Goal: Transaction & Acquisition: Purchase product/service

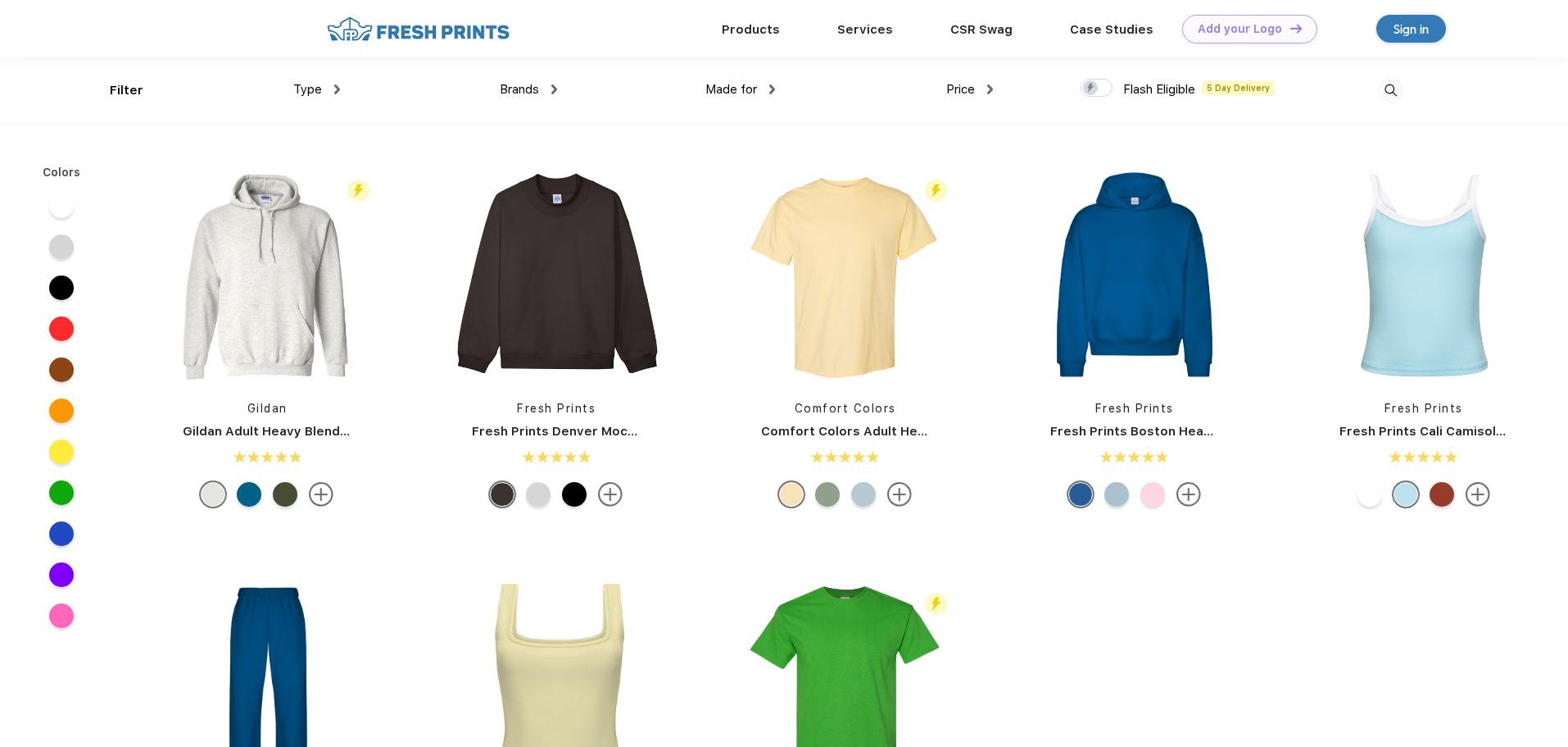
scroll to position [1, 0]
click at [522, 85] on span "Brands" at bounding box center [519, 88] width 40 height 14
click at [551, 90] on div "Brands" at bounding box center [528, 88] width 58 height 19
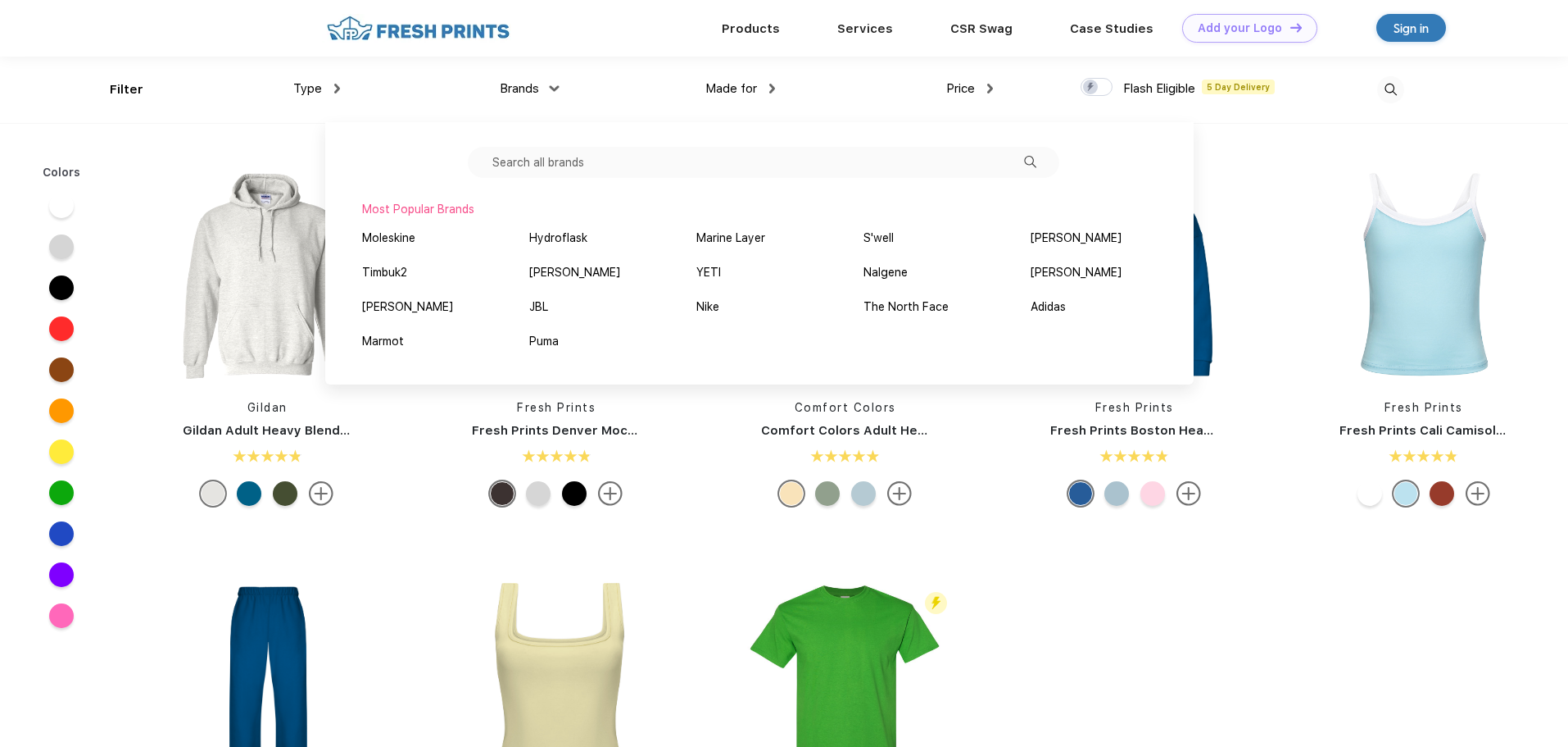
click at [338, 87] on img at bounding box center [337, 88] width 5 height 10
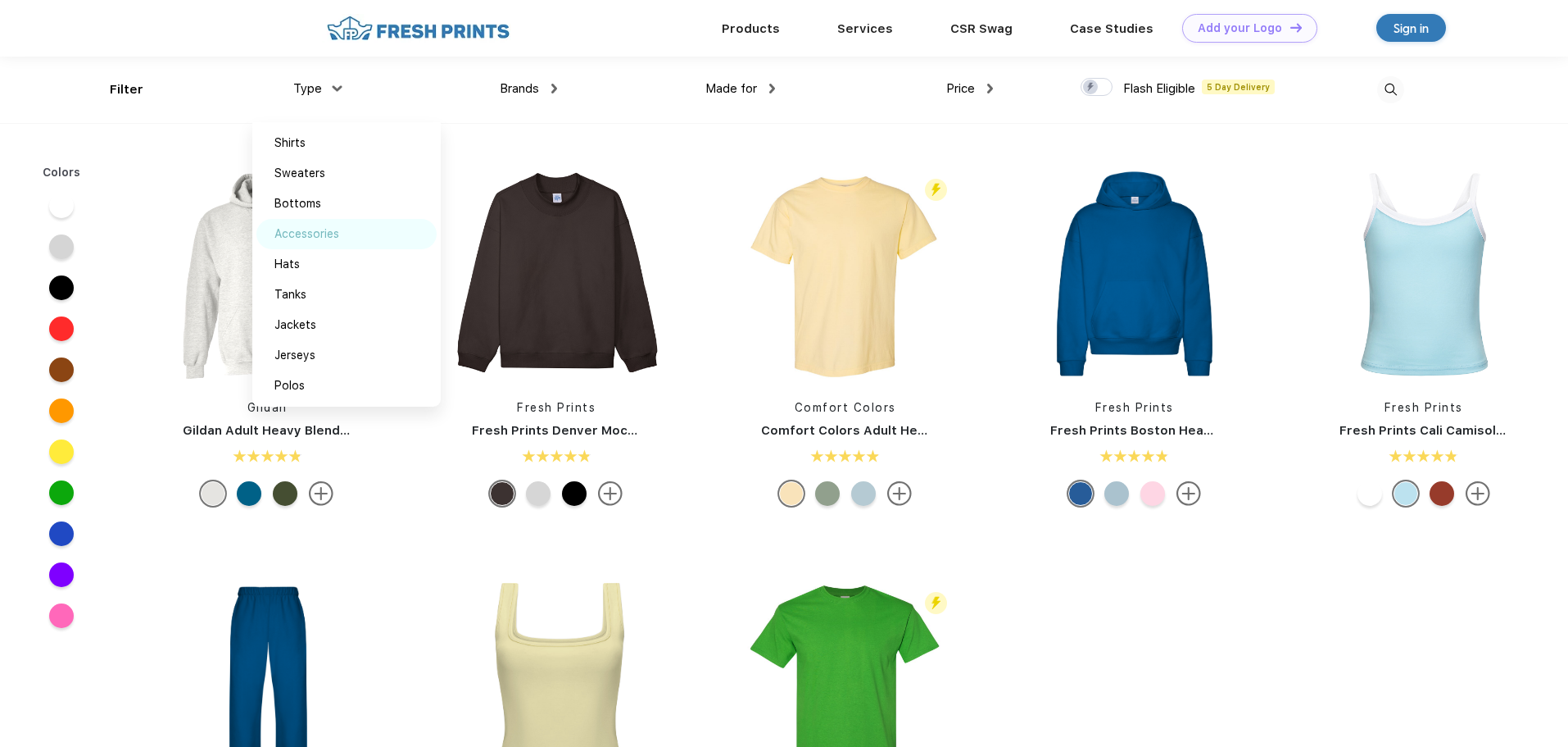
click at [392, 242] on div "Accessories" at bounding box center [346, 235] width 180 height 31
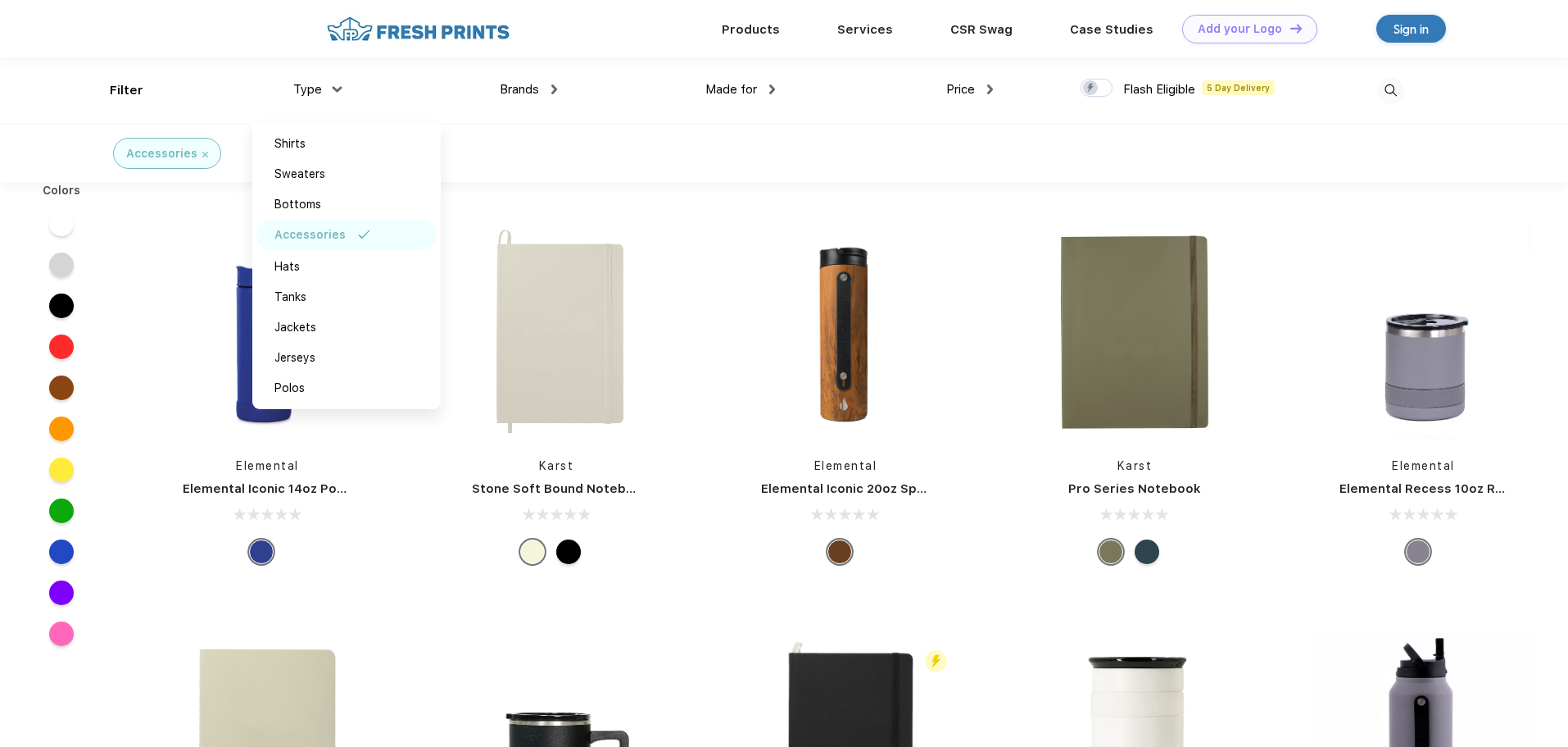
click at [738, 169] on div "Accessories" at bounding box center [784, 152] width 1568 height 59
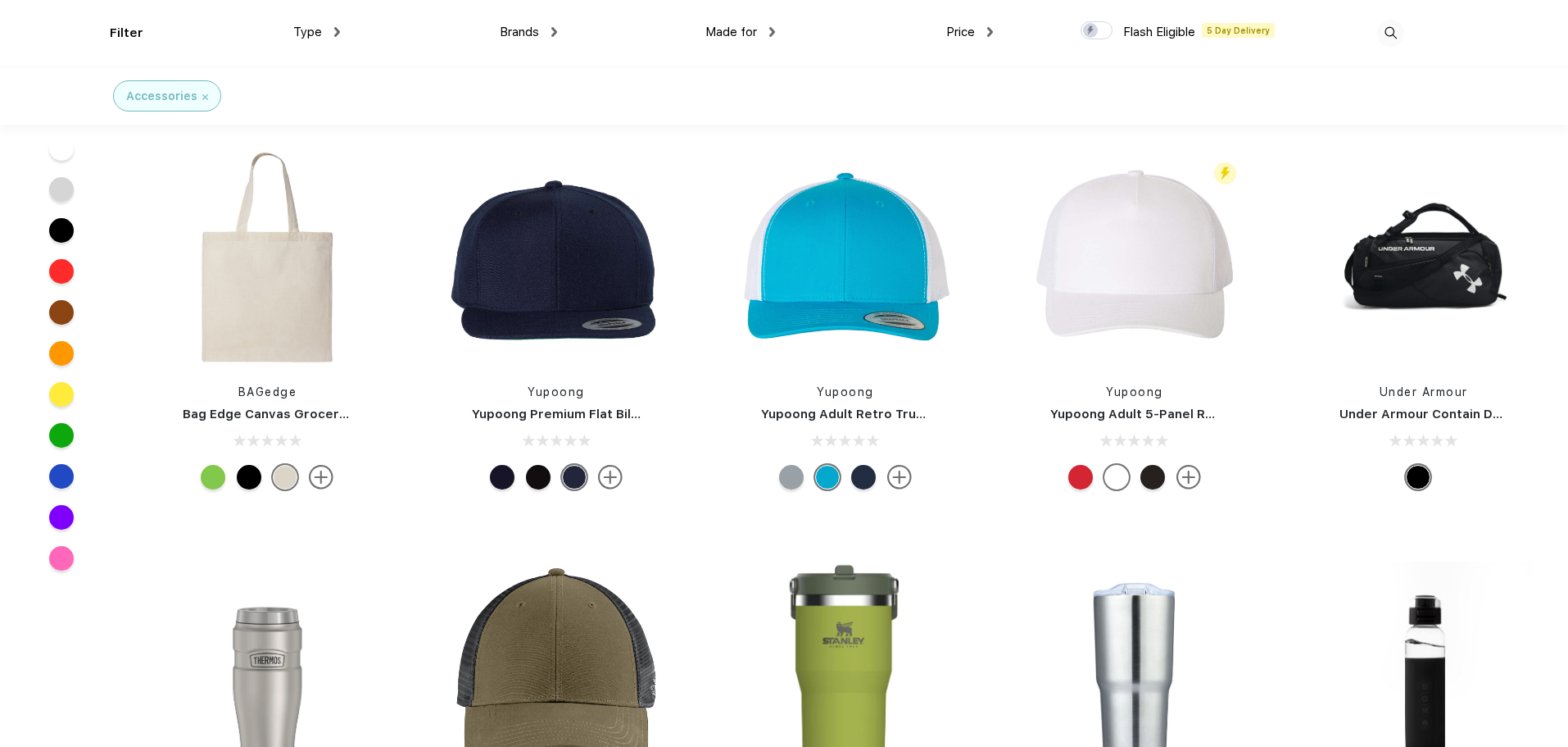
scroll to position [6721, 0]
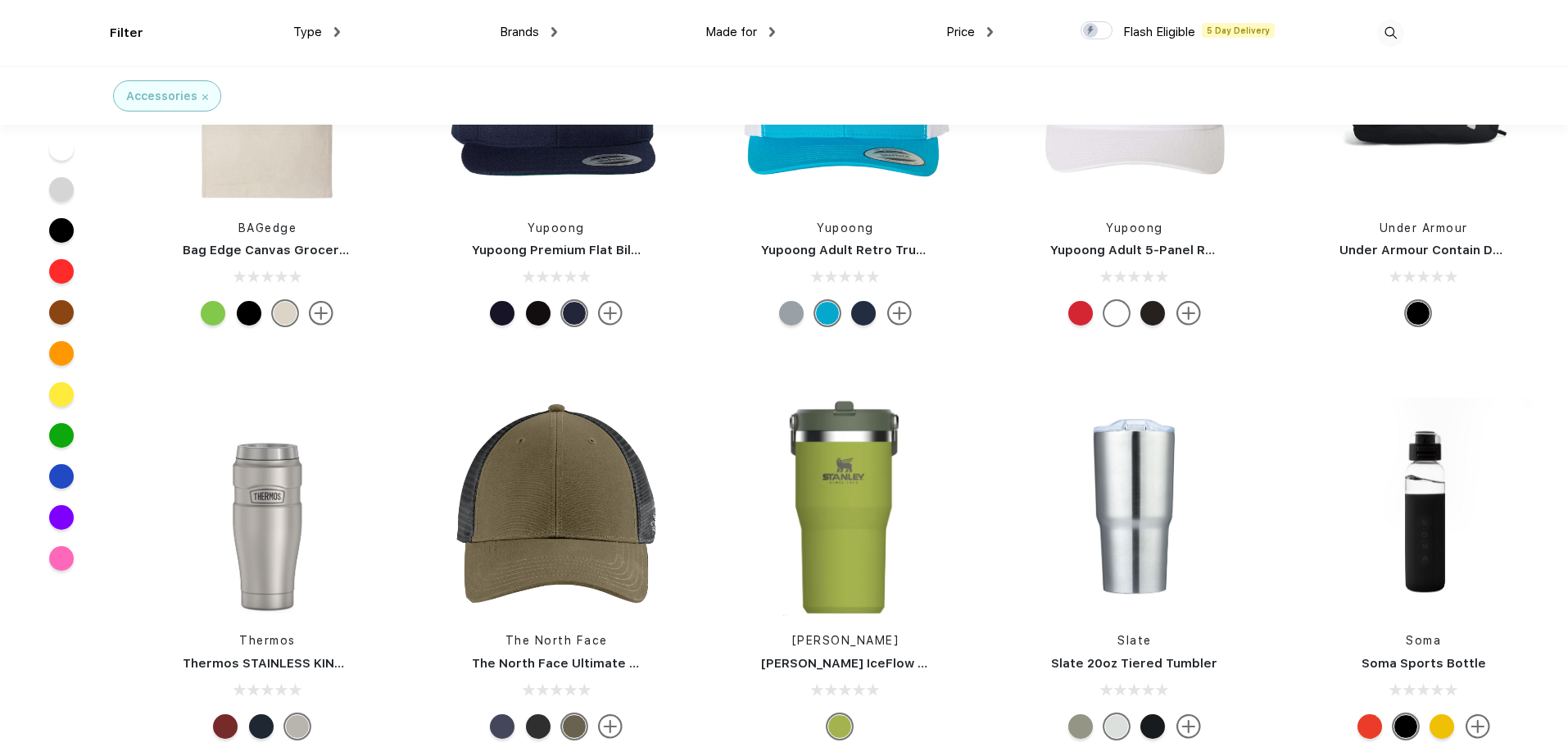
drag, startPoint x: 682, startPoint y: 275, endPoint x: 671, endPoint y: 222, distance: 54.1
drag, startPoint x: 671, startPoint y: 222, endPoint x: 449, endPoint y: 357, distance: 259.8
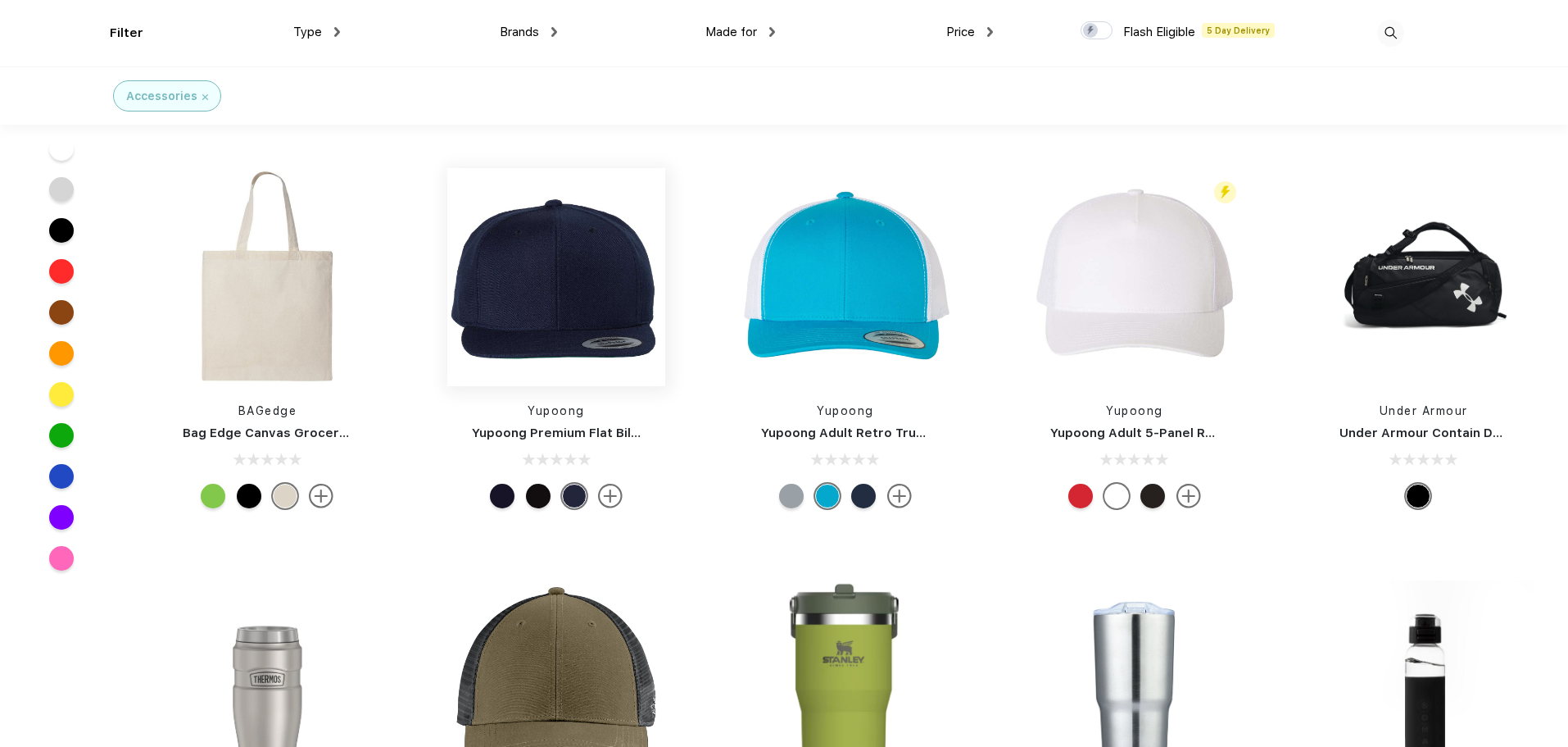
scroll to position [6557, 0]
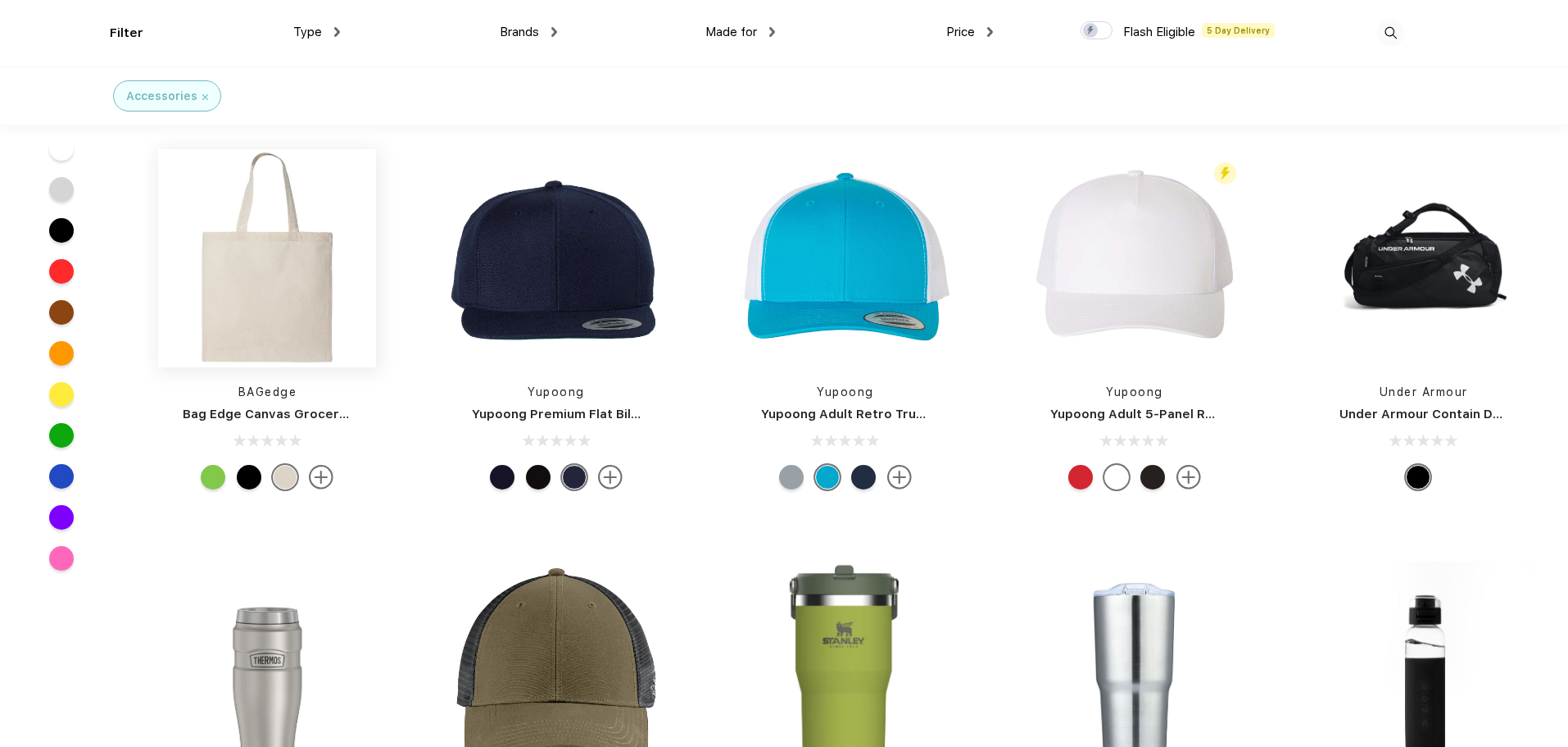
click at [285, 329] on img at bounding box center [267, 258] width 218 height 218
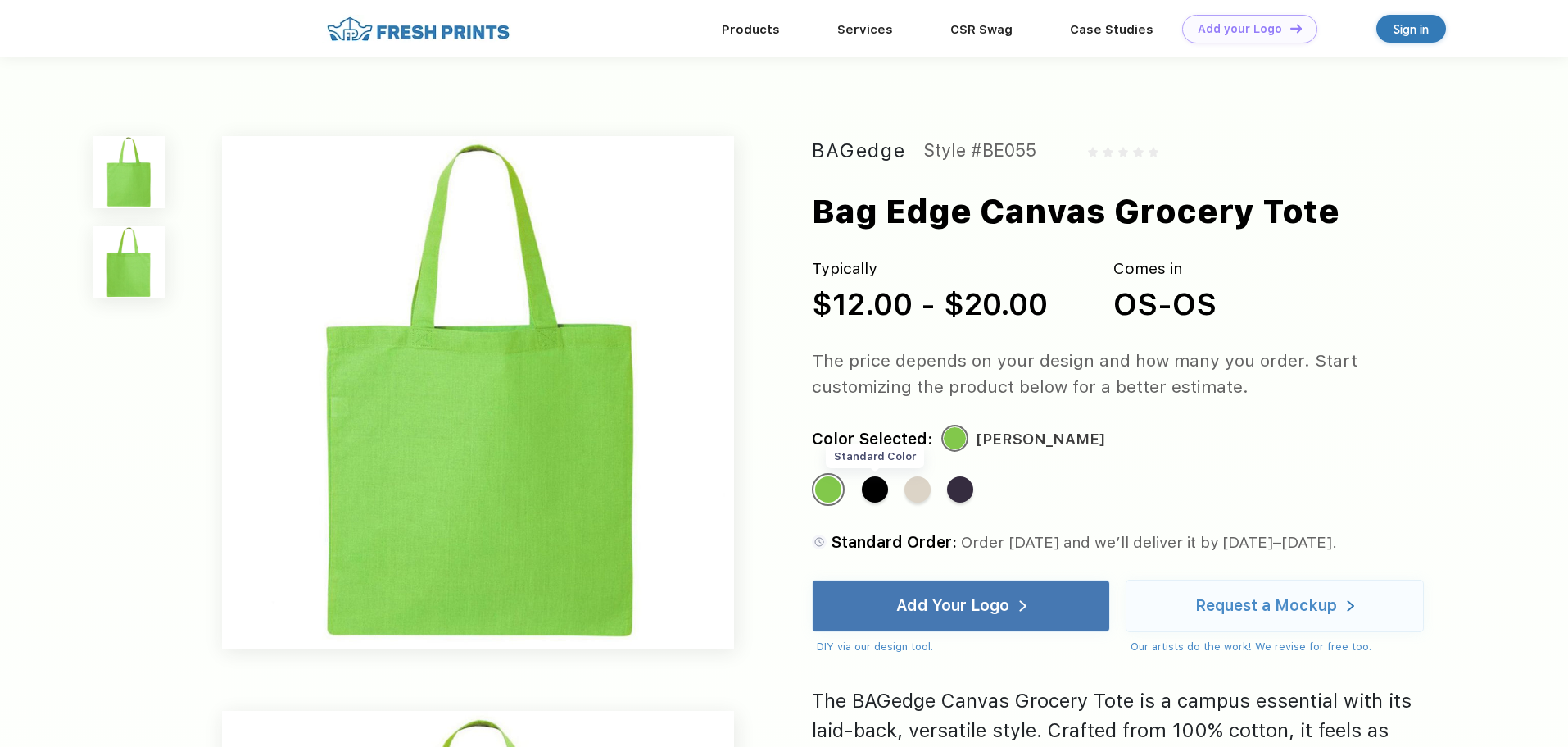
click at [876, 489] on div "Standard Color" at bounding box center [875, 489] width 26 height 26
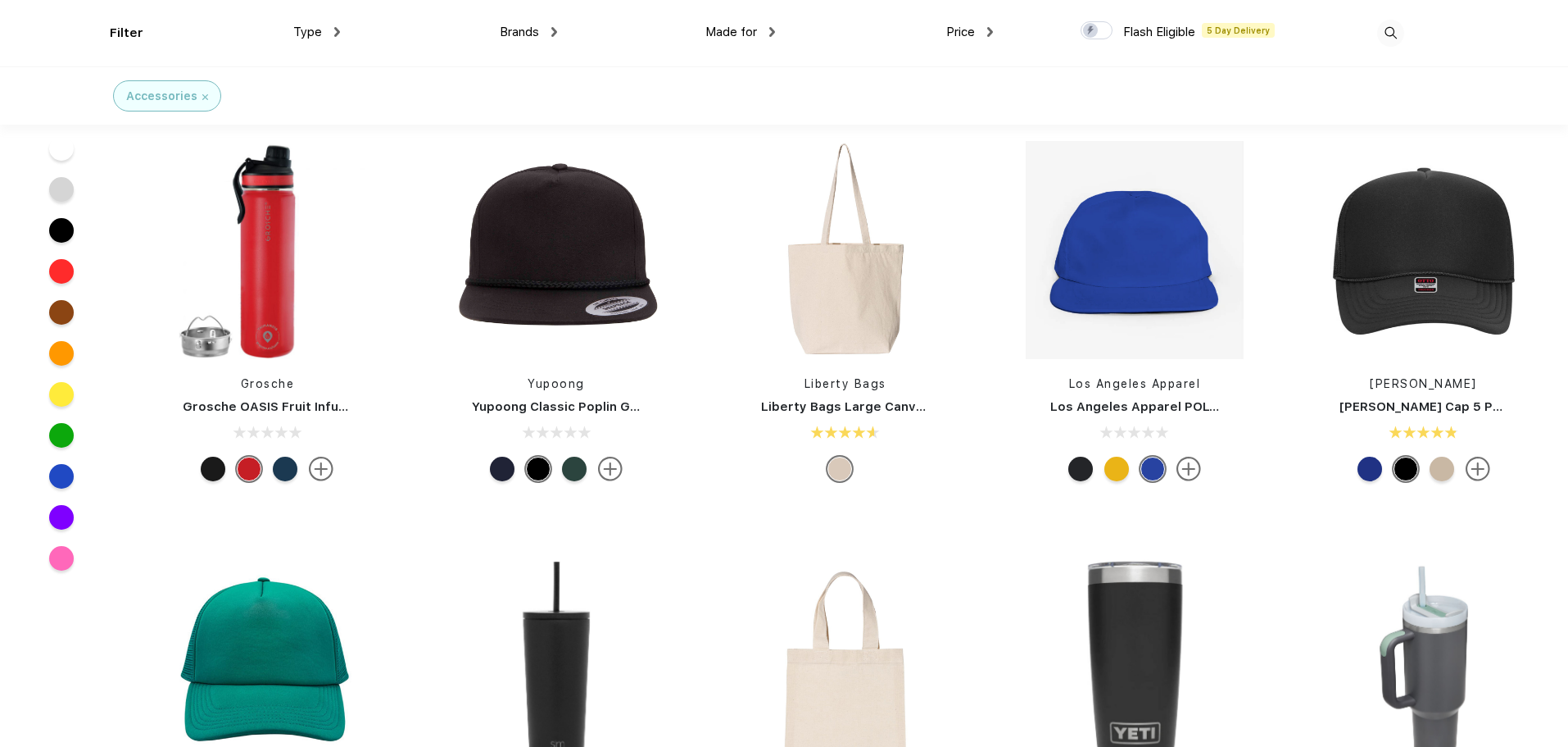
scroll to position [1275, 0]
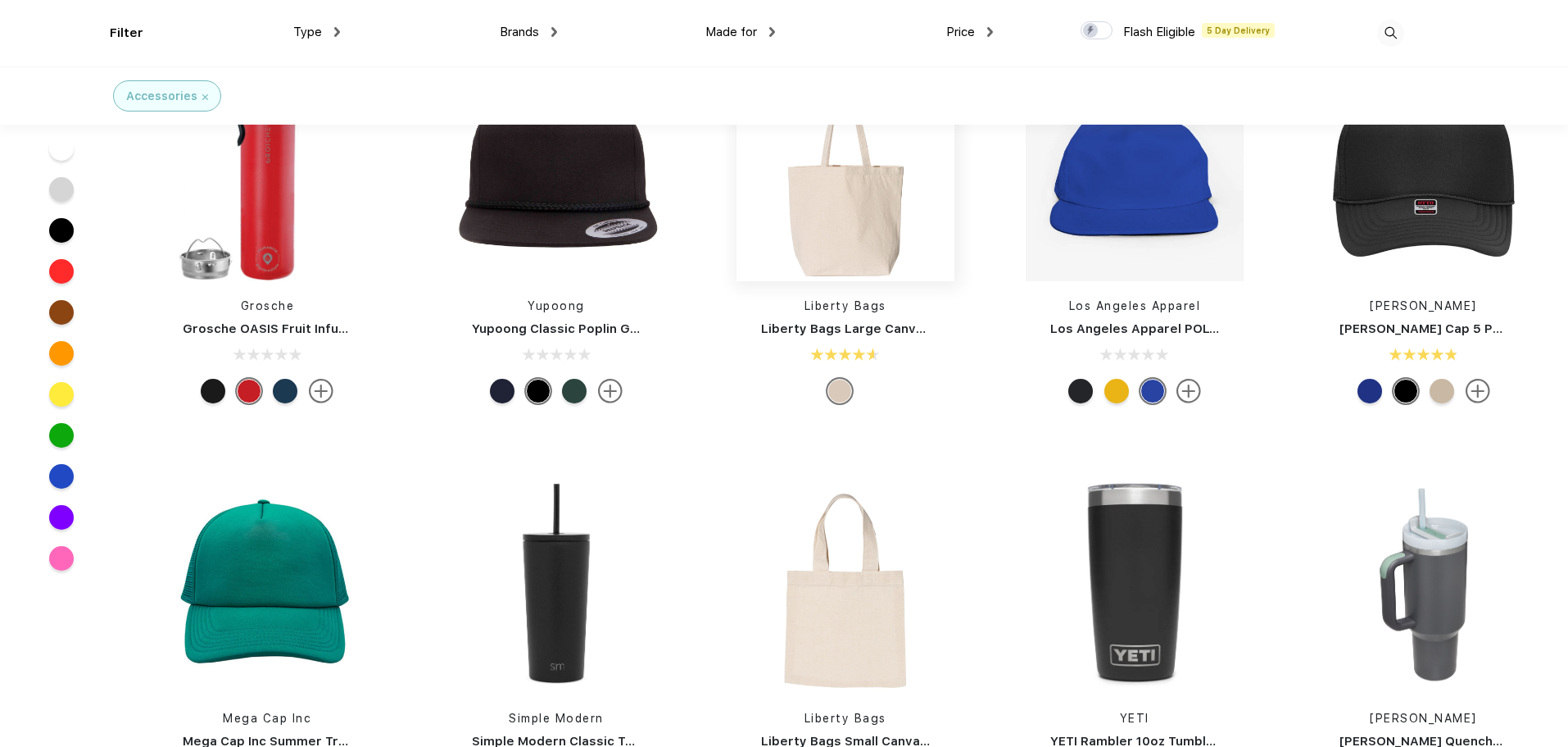
click at [885, 224] on img at bounding box center [846, 172] width 218 height 218
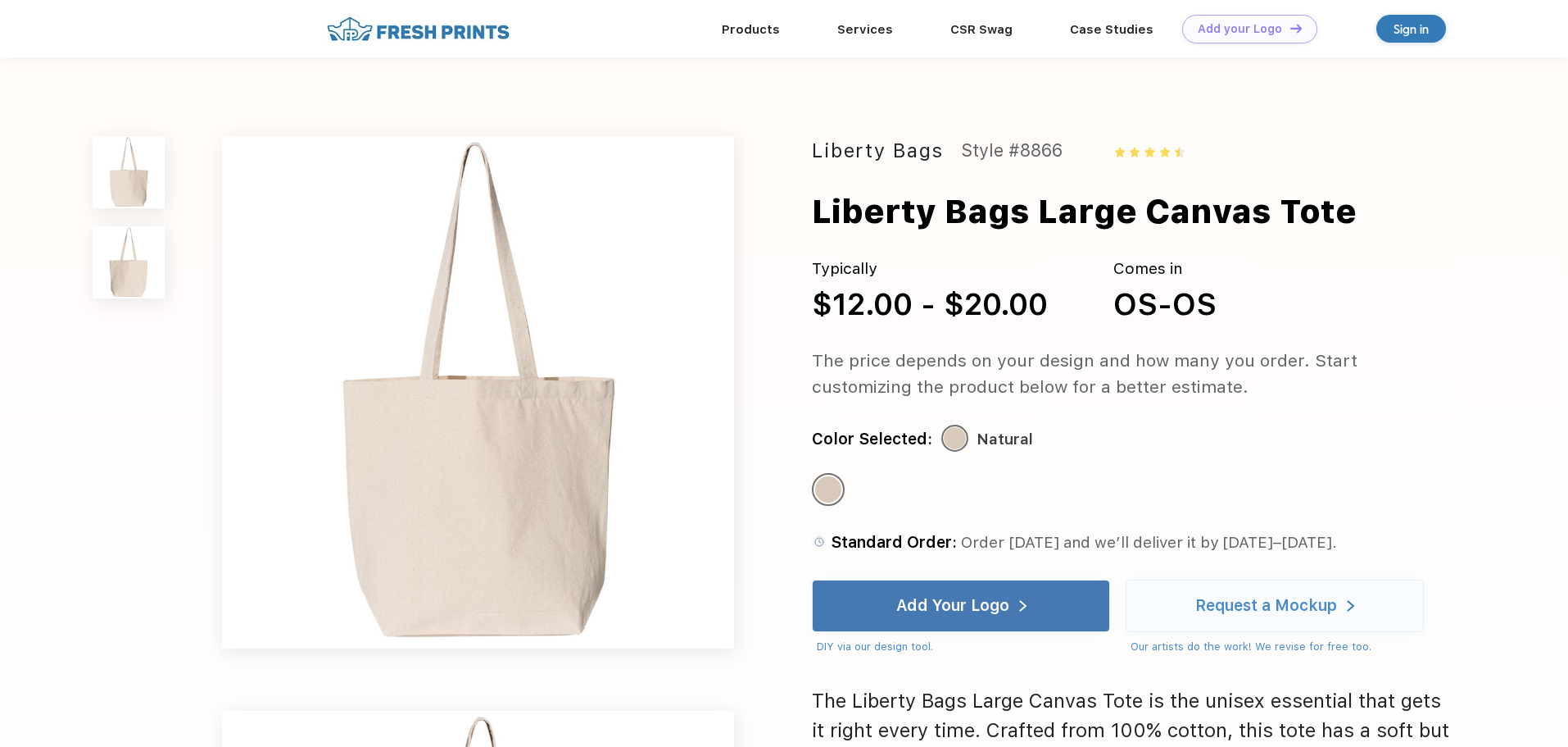
scroll to position [750, 0]
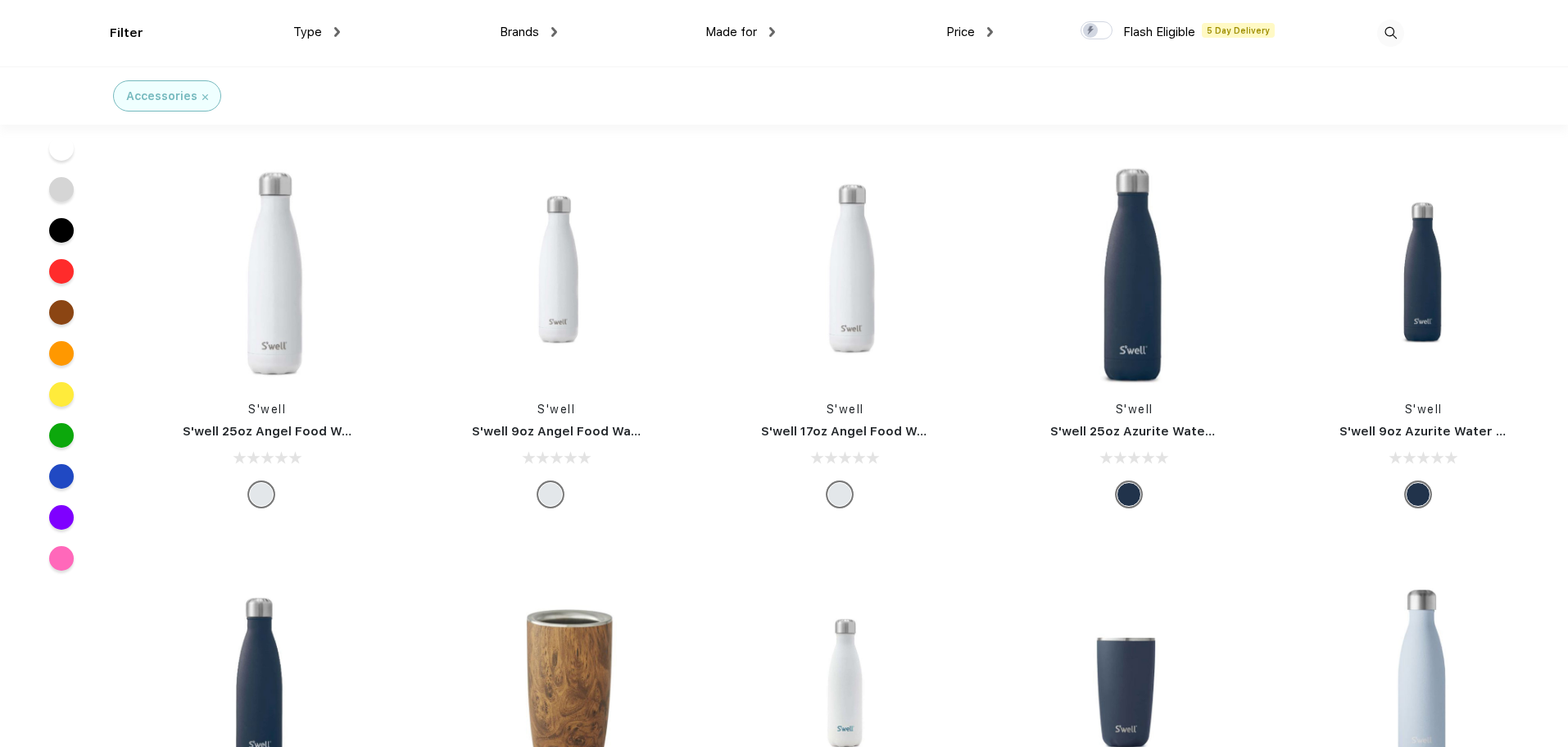
scroll to position [19774, 0]
click at [763, 357] on img at bounding box center [846, 274] width 218 height 218
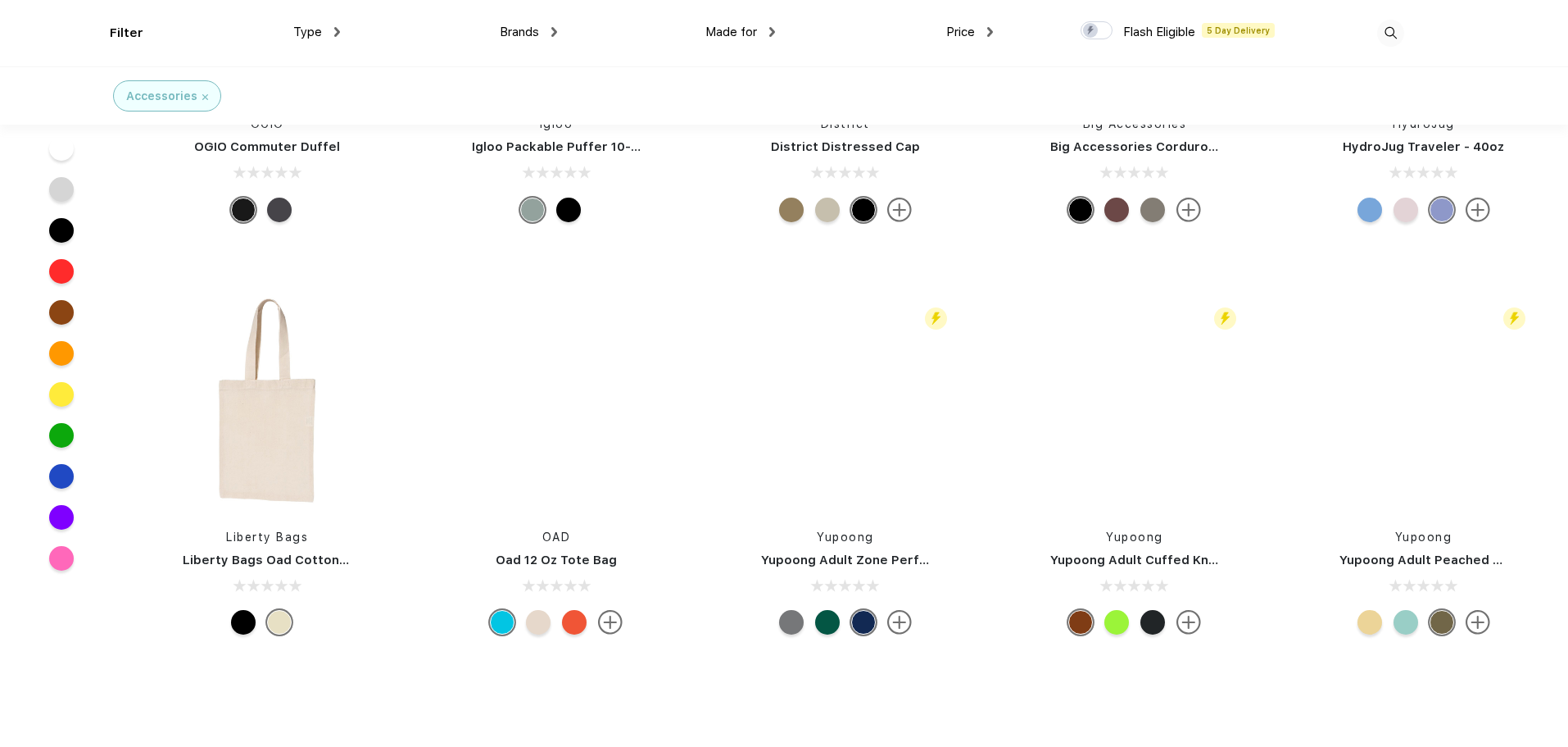
scroll to position [3526, 0]
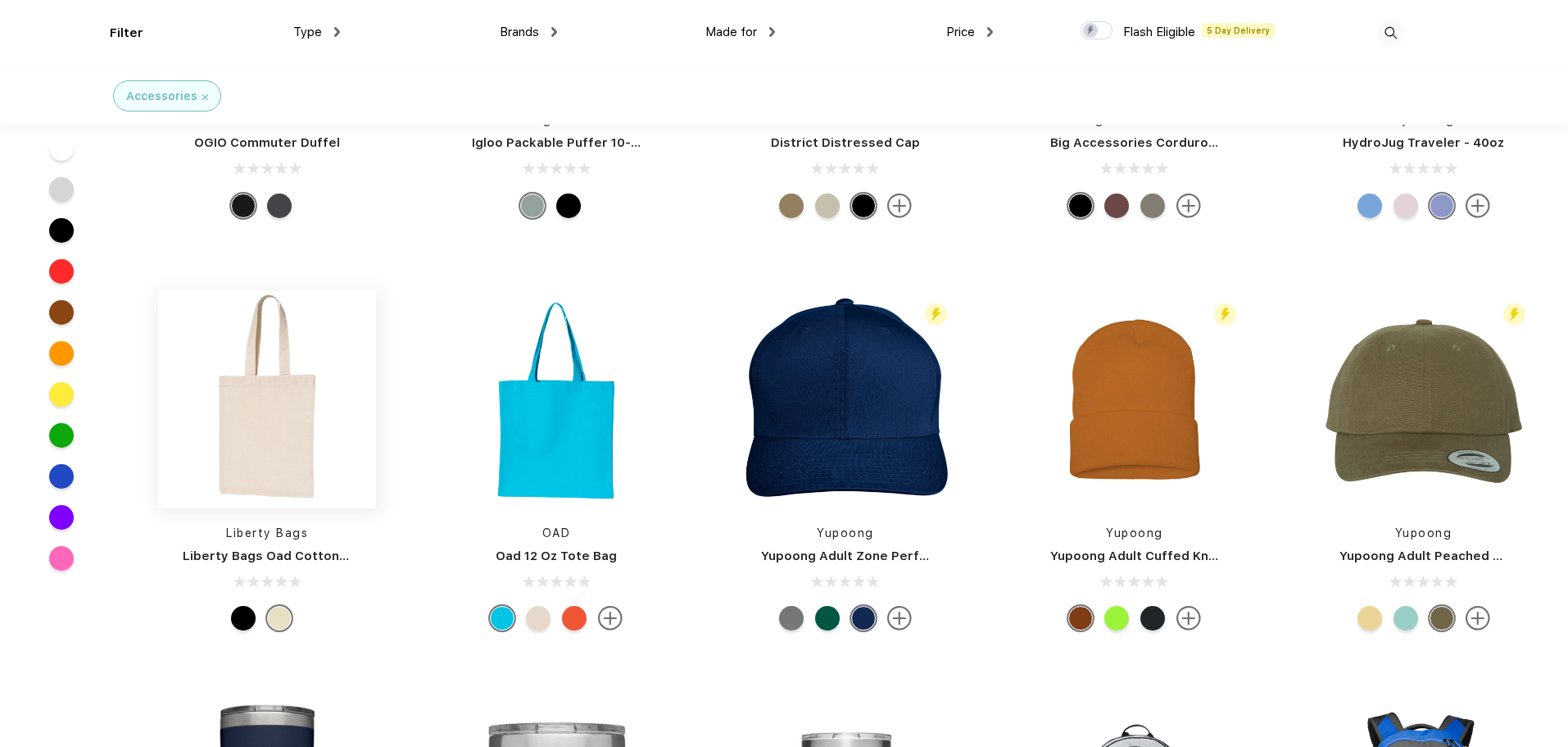
click at [248, 409] on img at bounding box center [267, 400] width 218 height 218
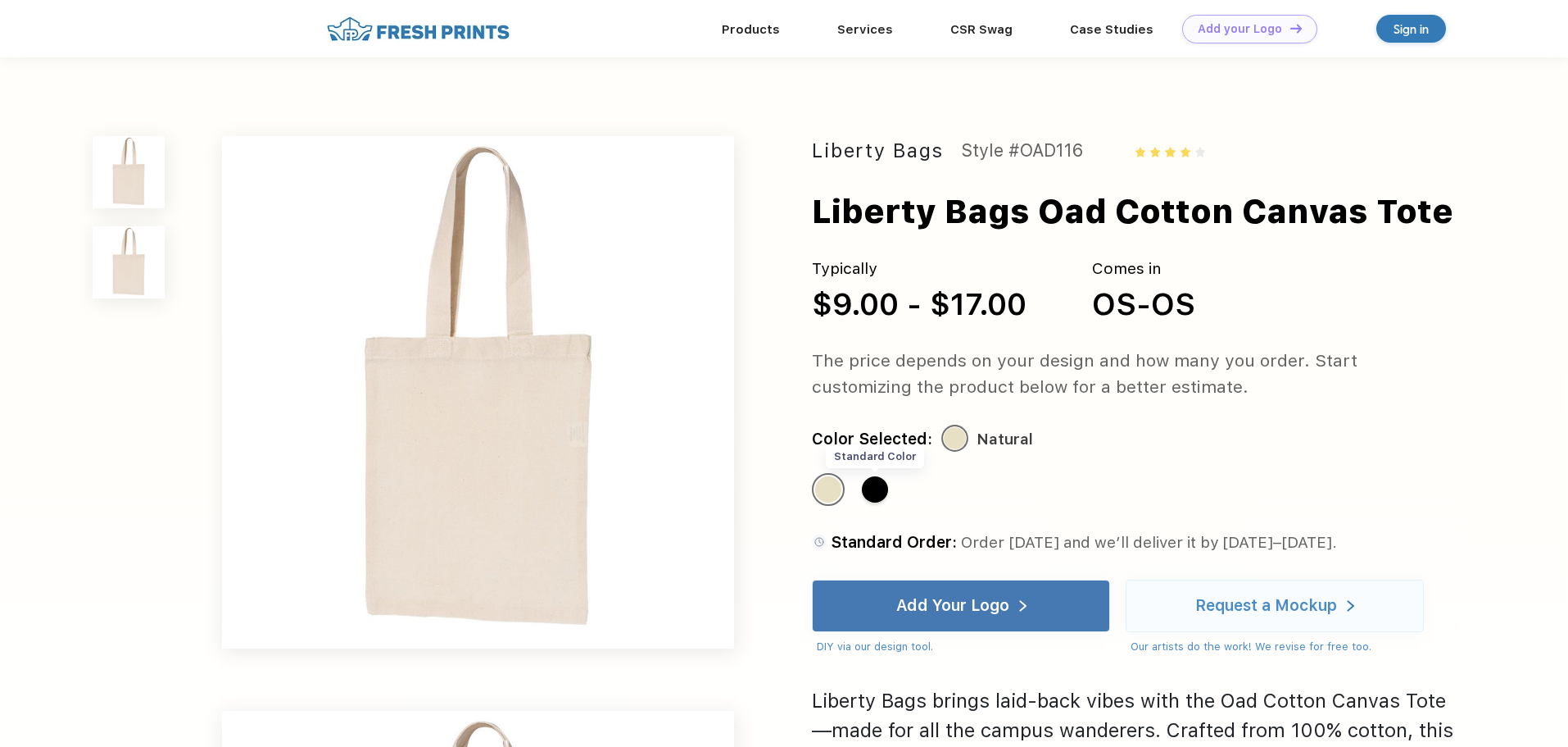
click at [882, 496] on div "Standard Color" at bounding box center [875, 489] width 26 height 26
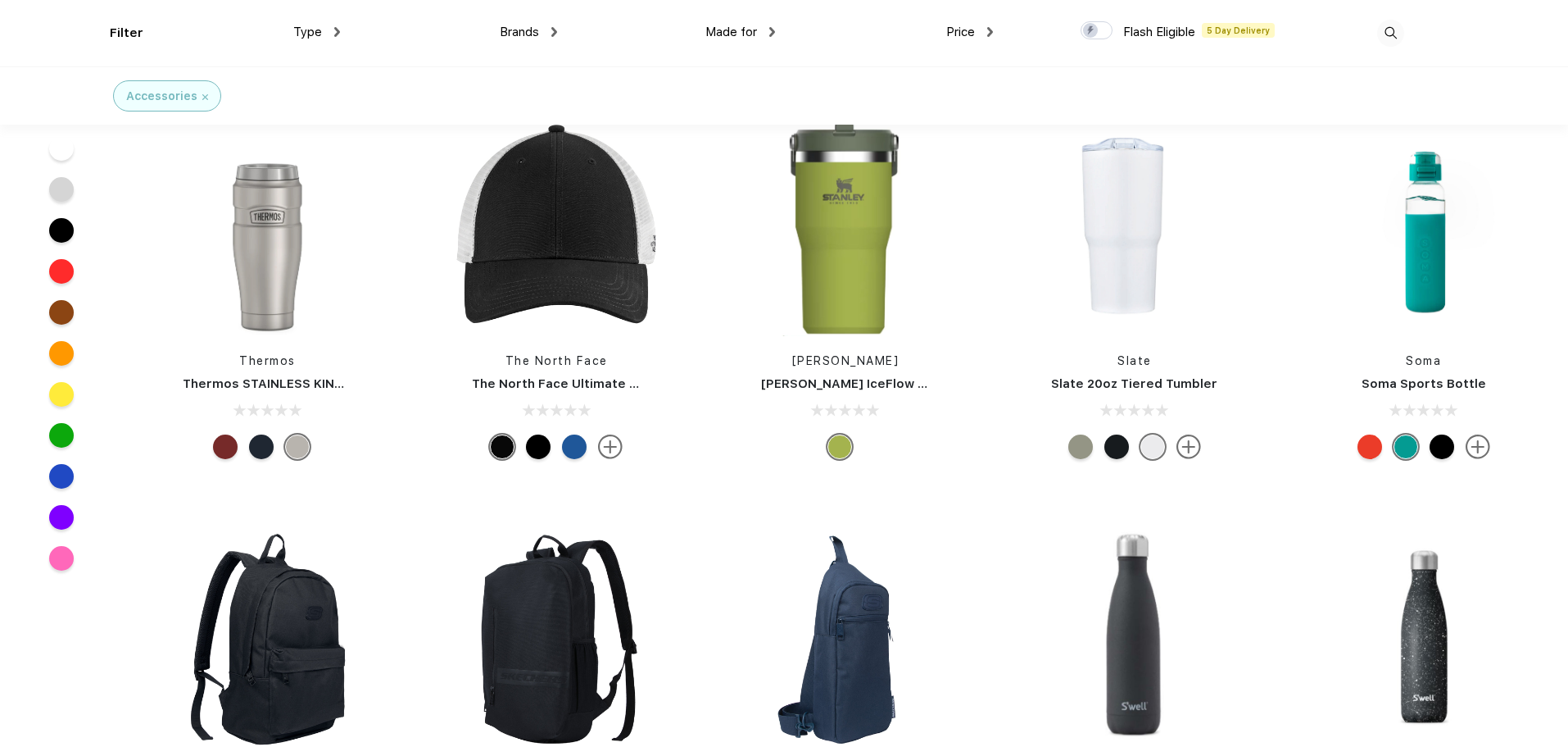
scroll to position [7378, 0]
